Goal: Use online tool/utility: Utilize a website feature to perform a specific function

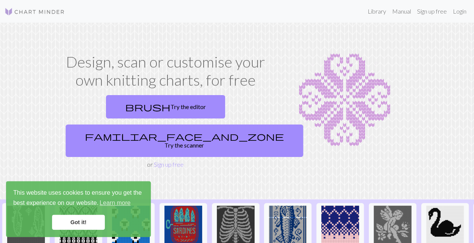
click at [74, 223] on link "Got it!" at bounding box center [78, 222] width 53 height 15
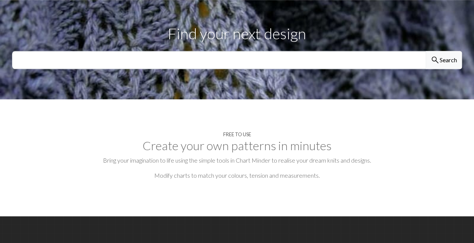
scroll to position [260, 0]
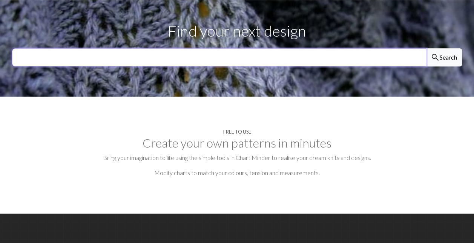
click at [85, 48] on input "text" at bounding box center [219, 57] width 414 height 18
type input "sweater"
click at [426, 48] on button "search Search" at bounding box center [444, 57] width 36 height 18
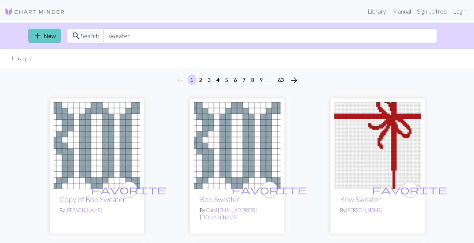
click at [38, 33] on span "add" at bounding box center [37, 36] width 9 height 11
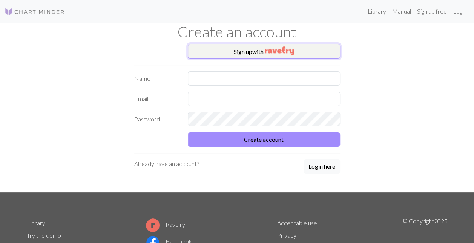
click at [285, 47] on img "button" at bounding box center [279, 50] width 29 height 9
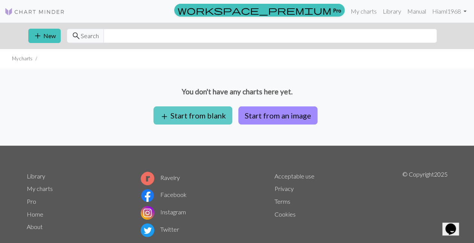
click at [183, 121] on button "add Start from blank" at bounding box center [192, 115] width 79 height 18
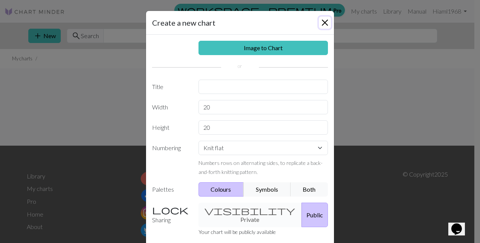
click at [319, 20] on button "Close" at bounding box center [325, 23] width 12 height 12
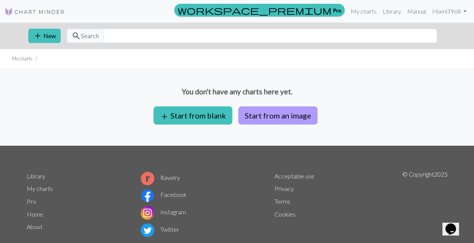
click at [262, 116] on button "Start from an image" at bounding box center [277, 115] width 79 height 18
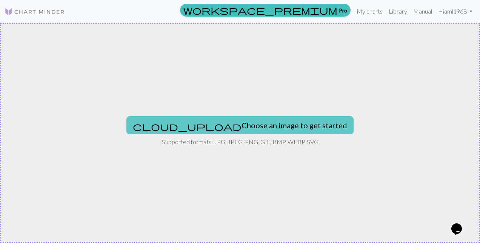
click at [257, 122] on button "cloud_upload Choose an image to get started" at bounding box center [239, 125] width 227 height 18
click at [220, 124] on button "cloud_upload Choose an image to get started" at bounding box center [239, 125] width 227 height 18
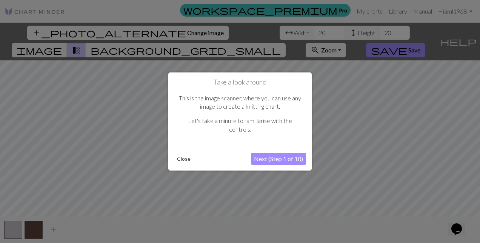
click at [277, 157] on button "Next (Step 1 of 10)" at bounding box center [278, 159] width 55 height 12
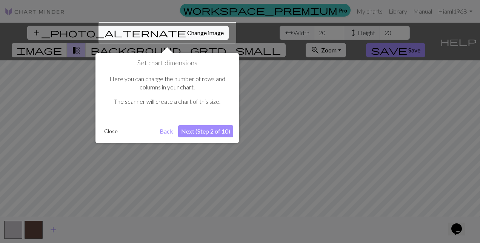
click at [201, 132] on button "Next (Step 2 of 10)" at bounding box center [205, 131] width 55 height 12
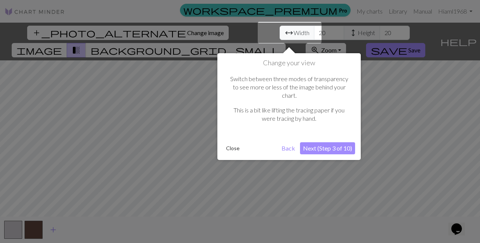
click at [318, 142] on button "Next (Step 3 of 10)" at bounding box center [327, 148] width 55 height 12
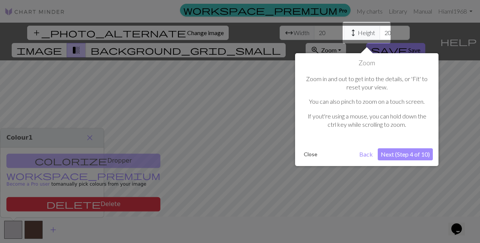
click at [407, 153] on button "Next (Step 4 of 10)" at bounding box center [404, 154] width 55 height 12
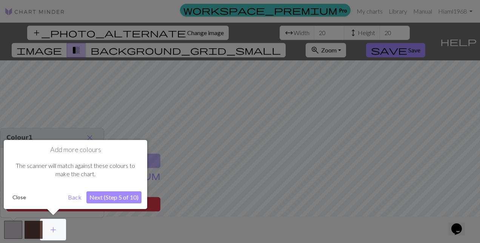
click at [19, 199] on button "Close" at bounding box center [19, 197] width 20 height 11
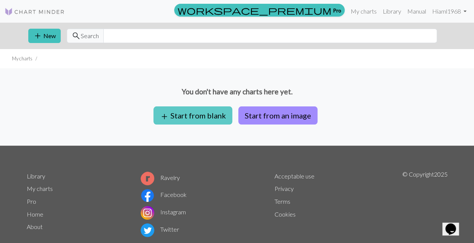
click at [198, 115] on button "add Start from blank" at bounding box center [192, 115] width 79 height 18
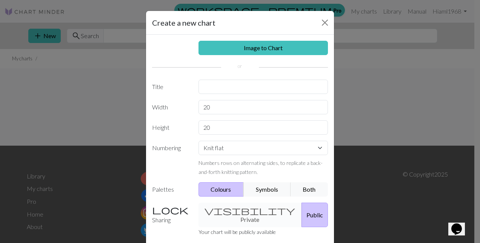
click at [317, 28] on div "Create a new chart" at bounding box center [240, 23] width 188 height 24
click at [321, 20] on button "Close" at bounding box center [325, 23] width 12 height 12
